Goal: Information Seeking & Learning: Learn about a topic

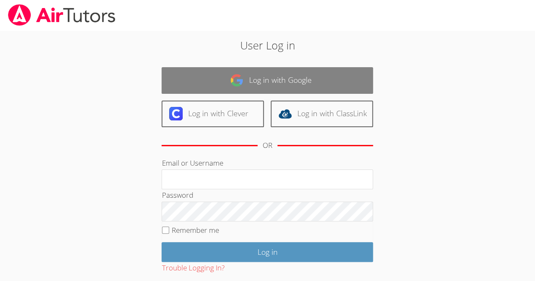
click at [200, 76] on link "Log in with Google" at bounding box center [268, 80] width 212 height 27
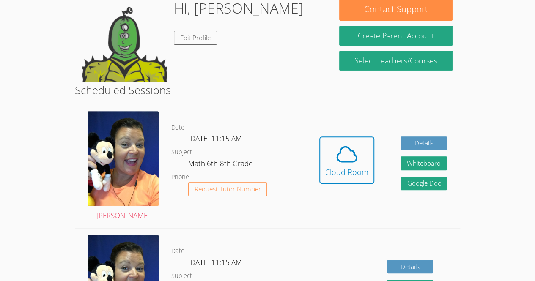
scroll to position [140, 0]
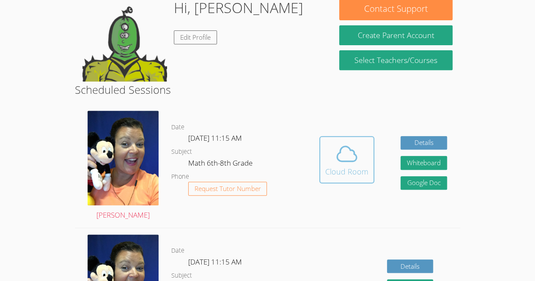
click at [346, 163] on icon at bounding box center [347, 154] width 24 height 24
click at [336, 161] on icon at bounding box center [347, 154] width 24 height 24
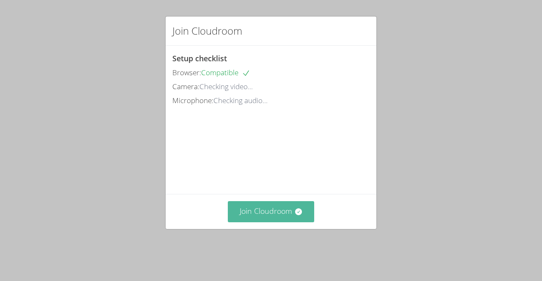
click at [258, 222] on button "Join Cloudroom" at bounding box center [271, 211] width 87 height 21
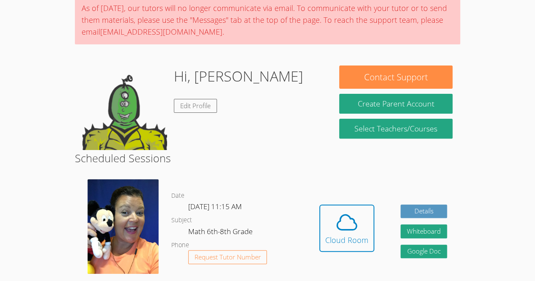
scroll to position [72, 0]
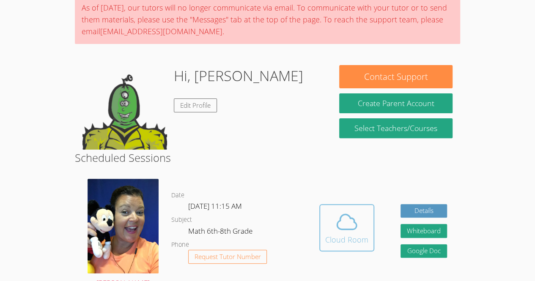
click at [333, 232] on span at bounding box center [346, 222] width 43 height 24
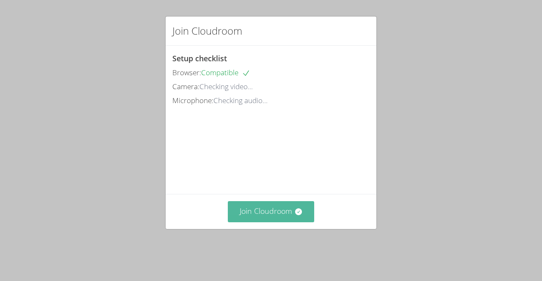
click at [281, 222] on button "Join Cloudroom" at bounding box center [271, 211] width 87 height 21
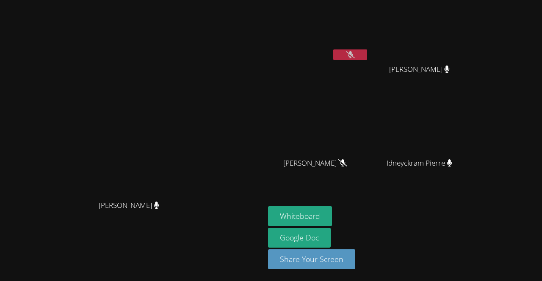
click at [367, 53] on button at bounding box center [350, 55] width 34 height 11
click at [13, 62] on div "Peggy Koutas" at bounding box center [132, 123] width 258 height 145
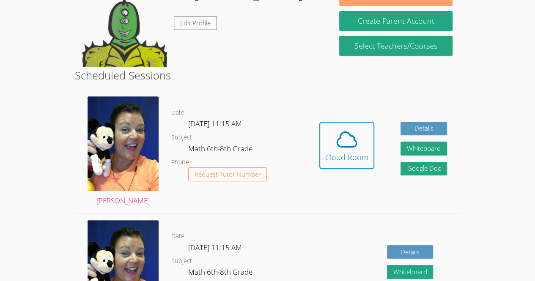
scroll to position [155, 0]
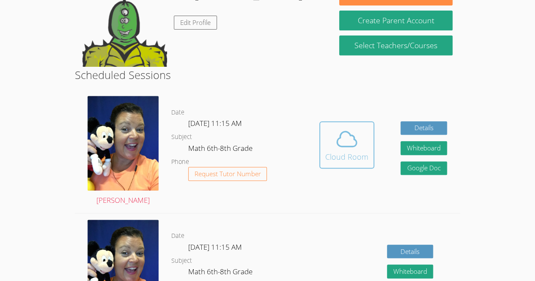
click at [349, 149] on icon at bounding box center [347, 139] width 24 height 24
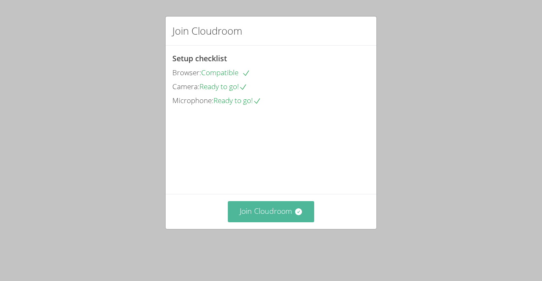
click at [285, 222] on button "Join Cloudroom" at bounding box center [271, 211] width 87 height 21
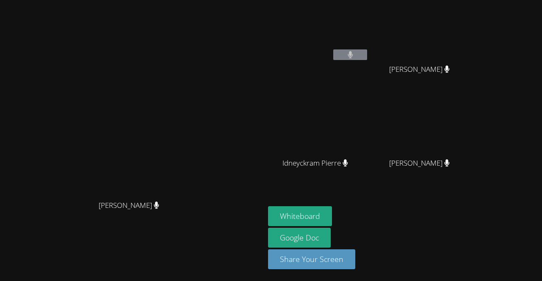
click at [196, 106] on video at bounding box center [132, 123] width 127 height 145
click at [332, 216] on button "Whiteboard" at bounding box center [300, 217] width 64 height 20
click at [196, 75] on video at bounding box center [132, 123] width 127 height 145
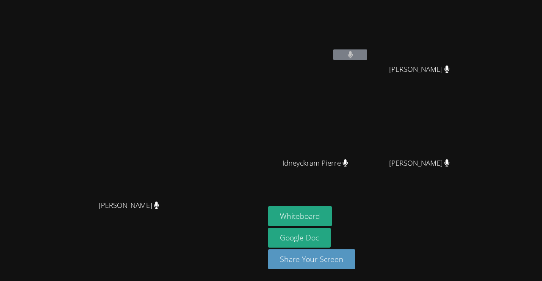
click at [196, 74] on video at bounding box center [132, 123] width 127 height 145
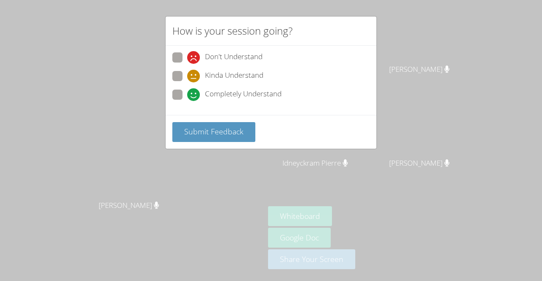
click at [236, 98] on span "Completely Understand" at bounding box center [243, 94] width 77 height 13
click at [194, 97] on input "Completely Understand" at bounding box center [190, 93] width 7 height 7
radio input "true"
click at [214, 74] on span "Kinda Understand" at bounding box center [234, 76] width 58 height 13
click at [194, 74] on input "Kinda Understand" at bounding box center [190, 74] width 7 height 7
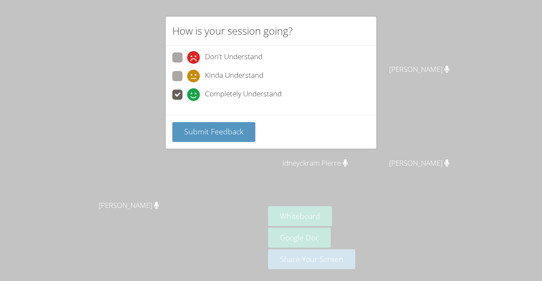
radio input "true"
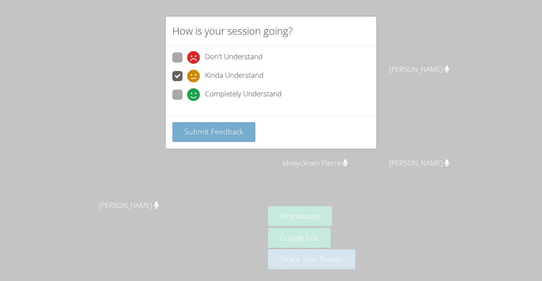
click at [216, 129] on span "Submit Feedback" at bounding box center [213, 132] width 59 height 10
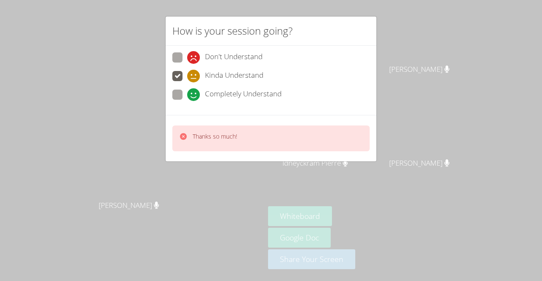
click at [98, 65] on div "How is your session going? Don't Understand Kinda Understand Completely Underst…" at bounding box center [271, 140] width 542 height 281
